Goal: Information Seeking & Learning: Learn about a topic

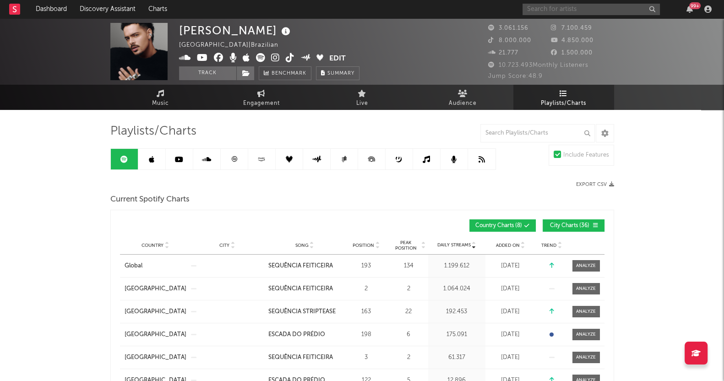
click at [556, 6] on input "text" at bounding box center [591, 9] width 137 height 11
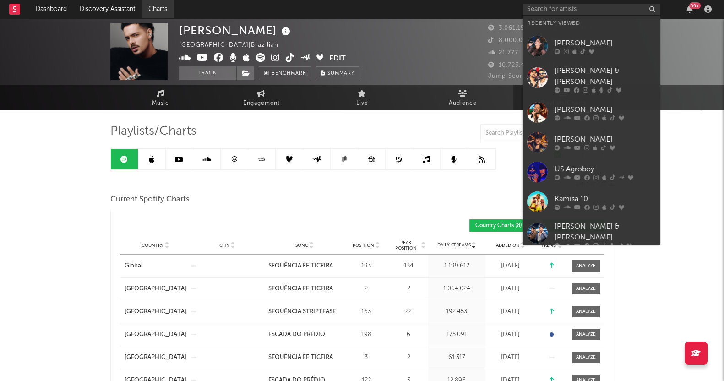
drag, startPoint x: 579, startPoint y: 54, endPoint x: 155, endPoint y: 5, distance: 426.3
click at [579, 54] on div at bounding box center [605, 51] width 101 height 5
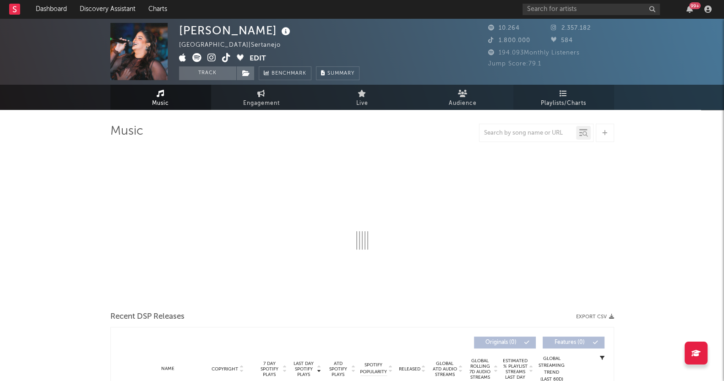
click at [591, 96] on link "Playlists/Charts" at bounding box center [563, 97] width 101 height 25
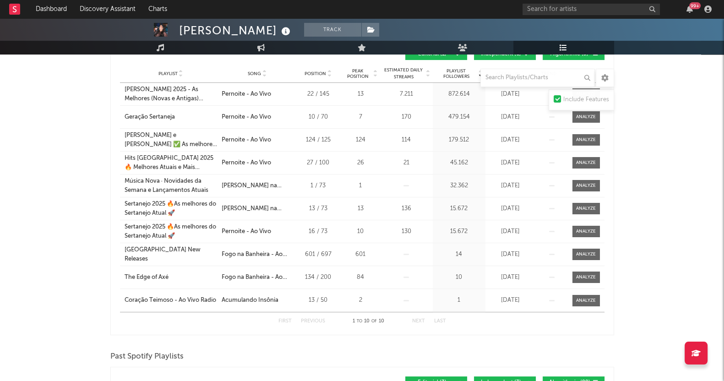
scroll to position [114, 0]
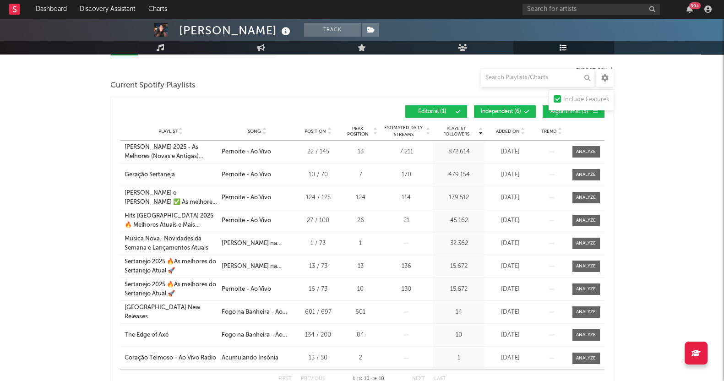
click at [499, 125] on div "Playlist City Song Position Peak Position Estimated Daily Streams Playlist Foll…" at bounding box center [362, 131] width 485 height 18
click at [503, 130] on span "Added On" at bounding box center [508, 131] width 24 height 5
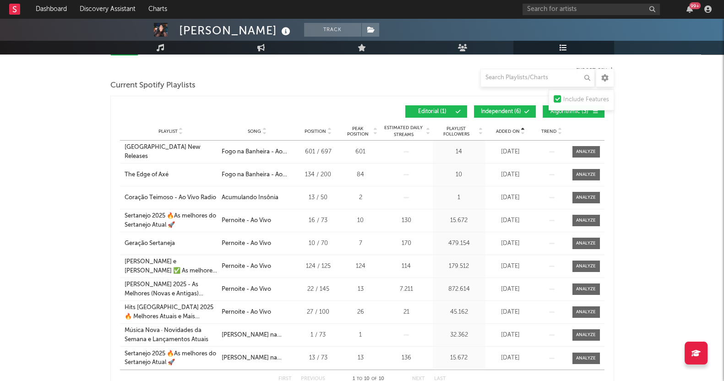
click at [503, 130] on span "Added On" at bounding box center [508, 131] width 24 height 5
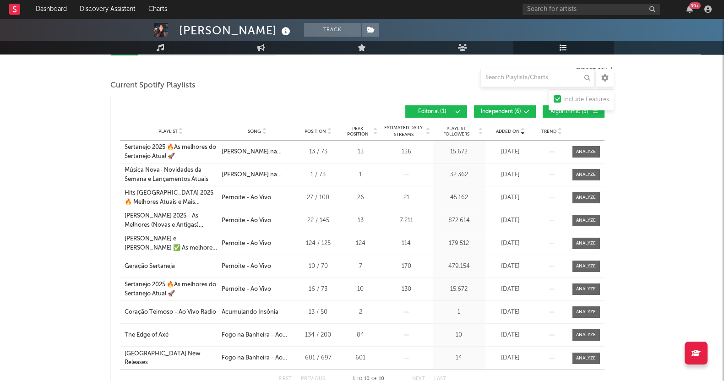
click at [503, 130] on span "Added On" at bounding box center [508, 131] width 24 height 5
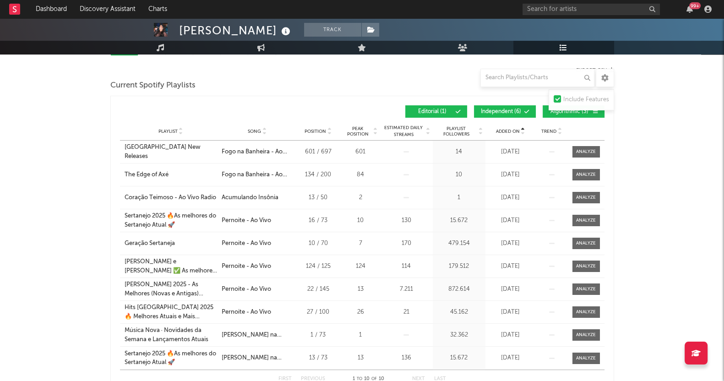
click at [517, 129] on span "Added On" at bounding box center [508, 131] width 24 height 5
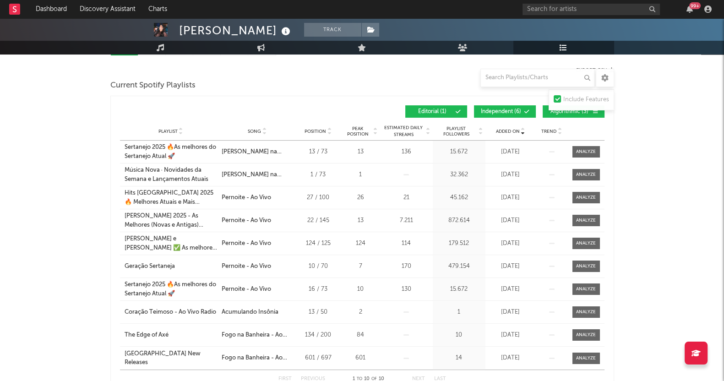
scroll to position [57, 0]
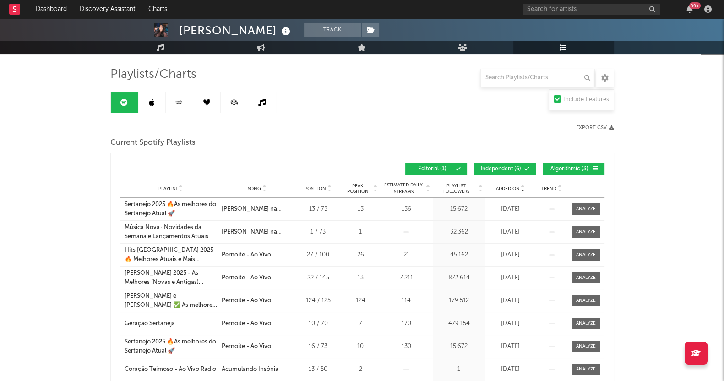
click at [572, 170] on span "Algorithmic ( 3 )" at bounding box center [570, 168] width 42 height 5
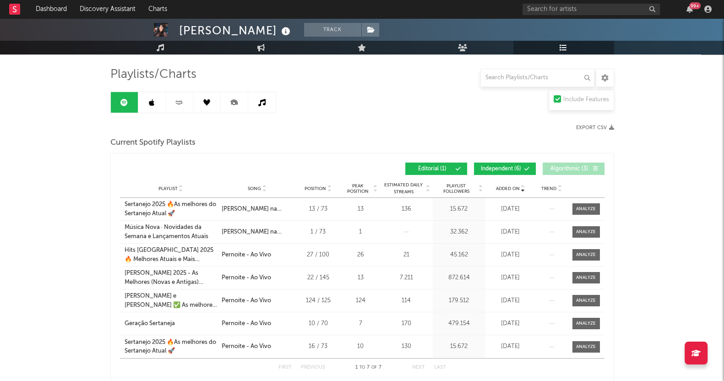
click at [510, 169] on span "Independent ( 6 )" at bounding box center [501, 168] width 42 height 5
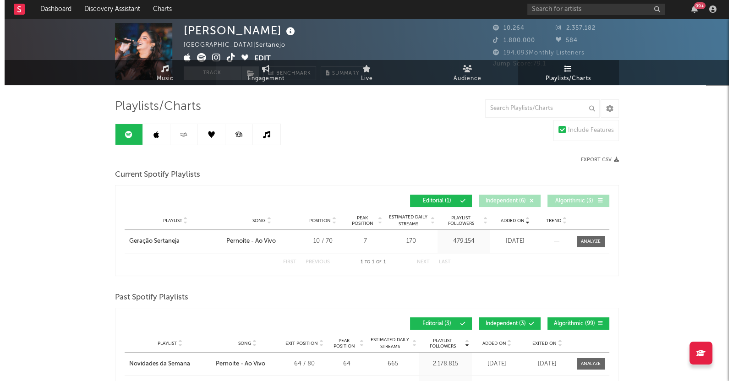
scroll to position [0, 0]
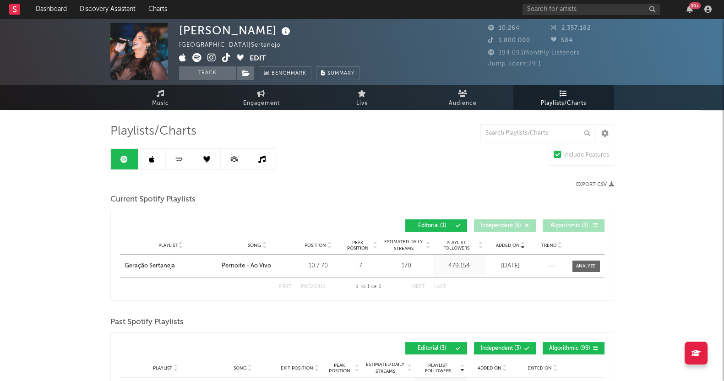
click at [151, 169] on link at bounding box center [151, 159] width 27 height 21
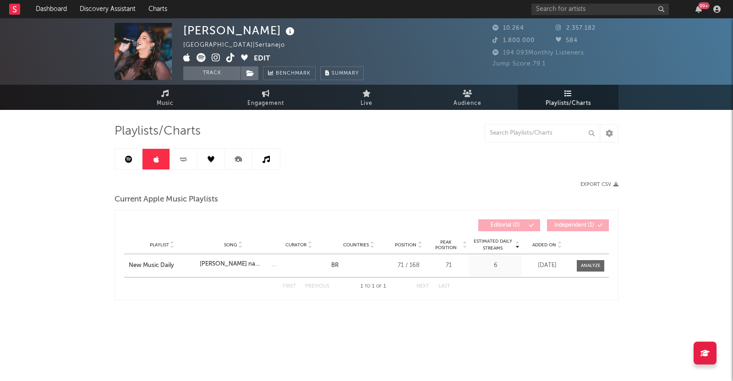
click at [172, 168] on link at bounding box center [183, 159] width 27 height 21
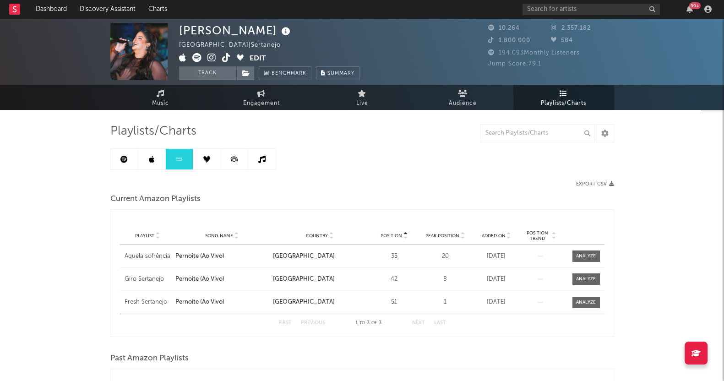
click at [202, 168] on link at bounding box center [206, 159] width 27 height 21
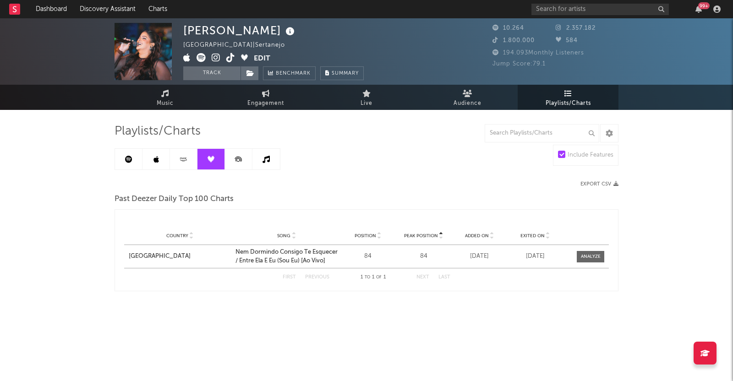
click at [224, 168] on link at bounding box center [210, 159] width 27 height 21
click at [237, 168] on icon at bounding box center [238, 159] width 21 height 21
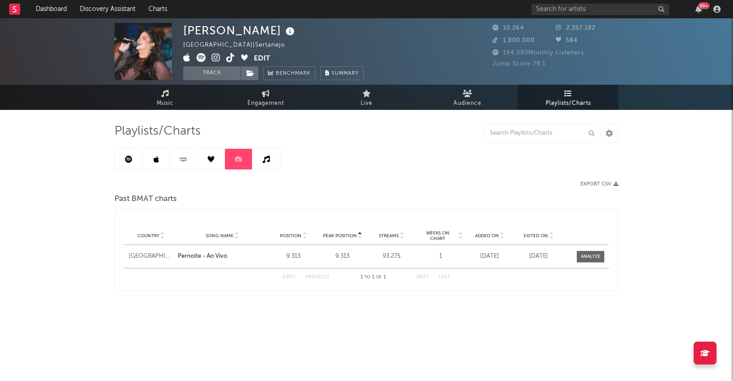
click at [264, 167] on link at bounding box center [265, 159] width 27 height 21
